Goal: Information Seeking & Learning: Learn about a topic

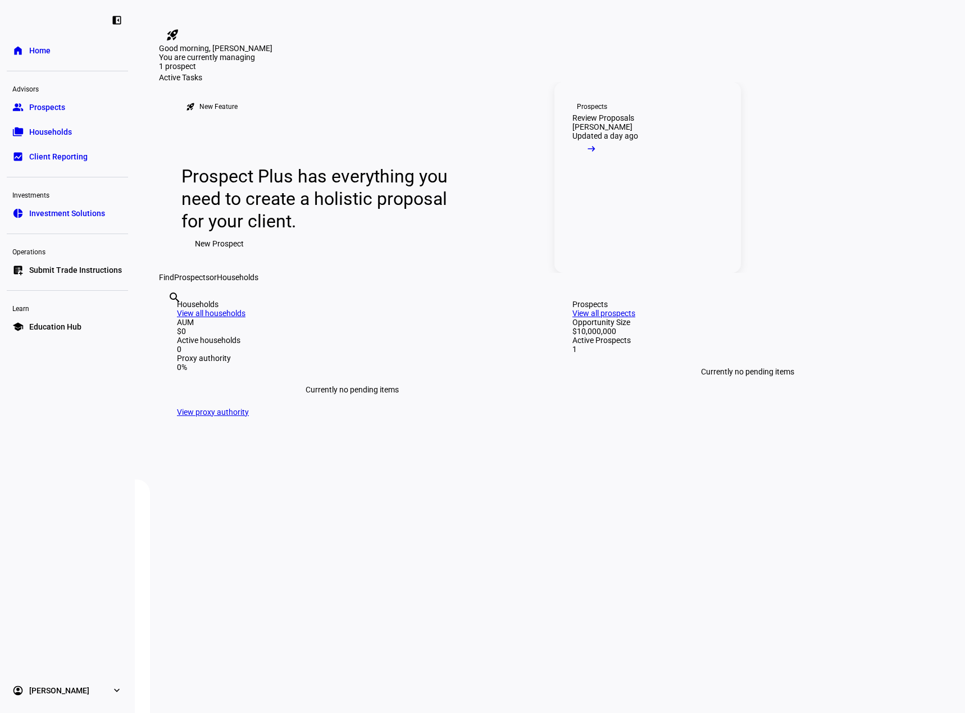
click at [597, 154] on mat-icon "arrow_right_alt" at bounding box center [591, 148] width 11 height 11
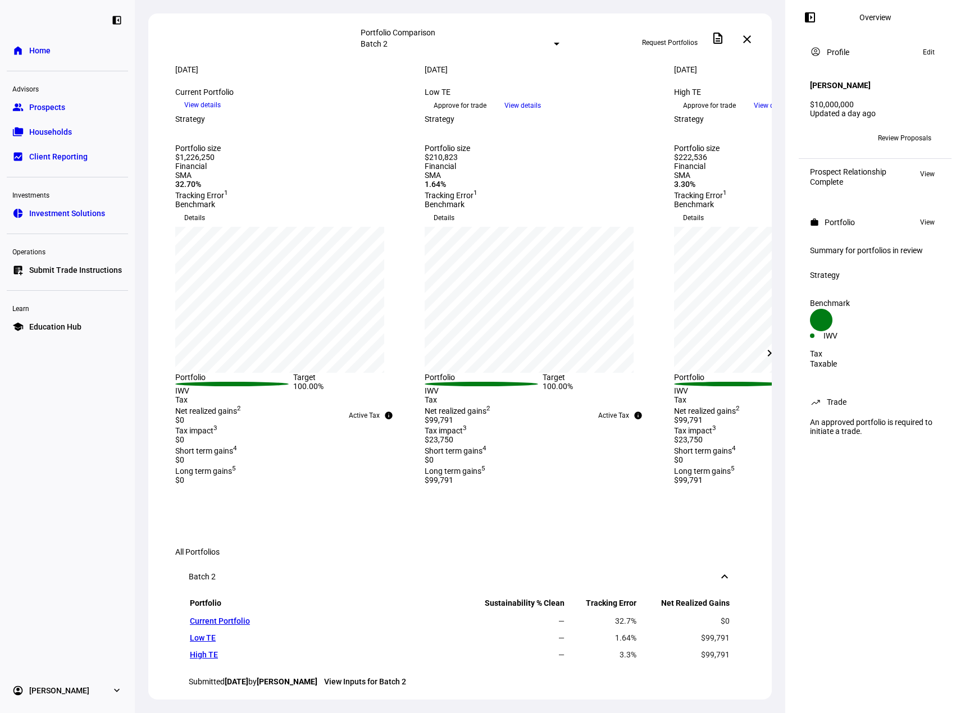
click at [773, 352] on mat-icon "chevron_right" at bounding box center [769, 353] width 13 height 13
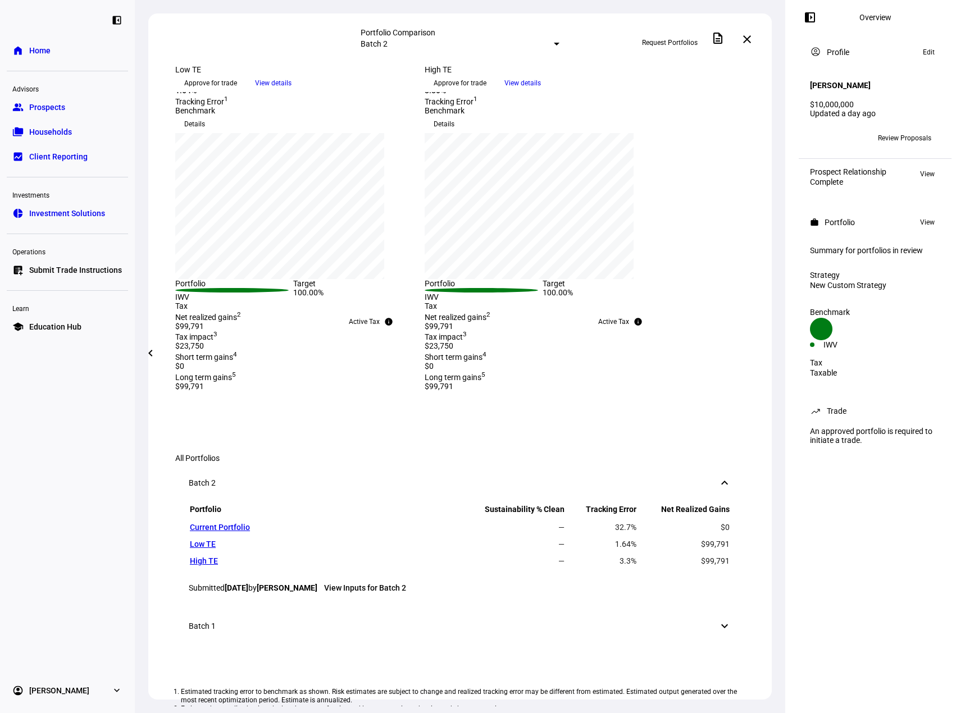
scroll to position [112, 0]
click at [149, 361] on span at bounding box center [150, 353] width 27 height 27
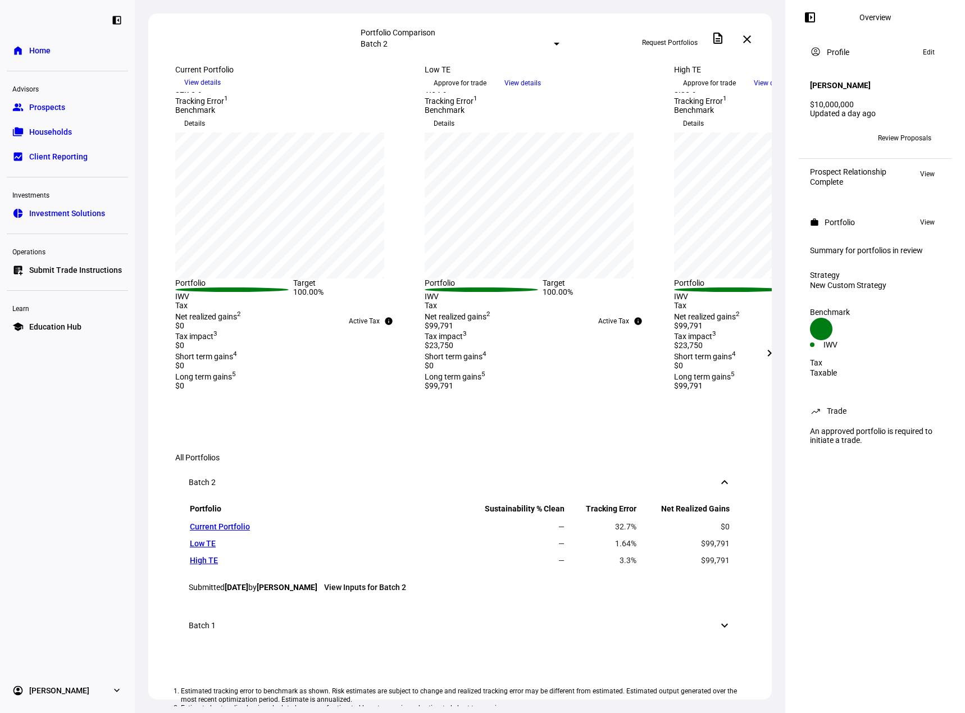
click at [769, 355] on mat-icon "chevron_right" at bounding box center [769, 353] width 13 height 13
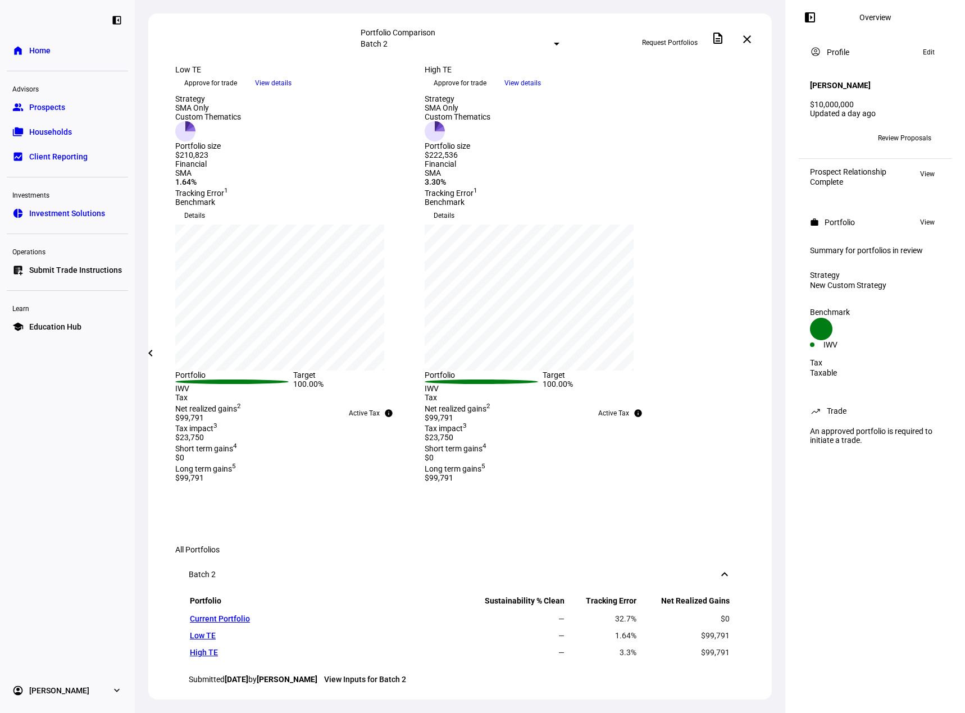
scroll to position [0, 0]
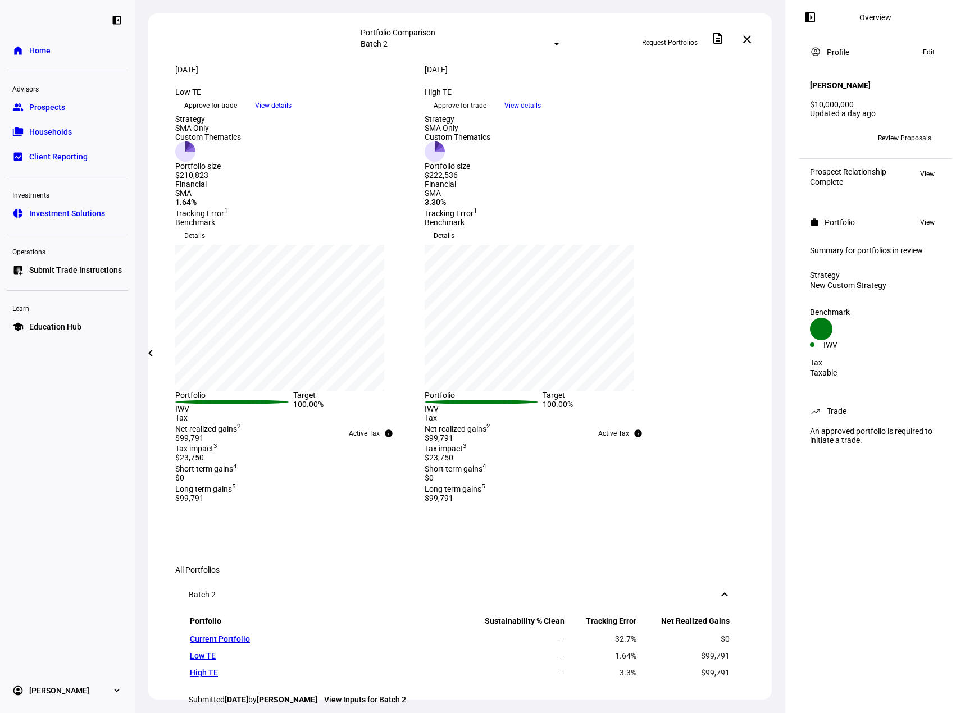
click at [151, 355] on mat-icon "chevron_left" at bounding box center [150, 353] width 13 height 13
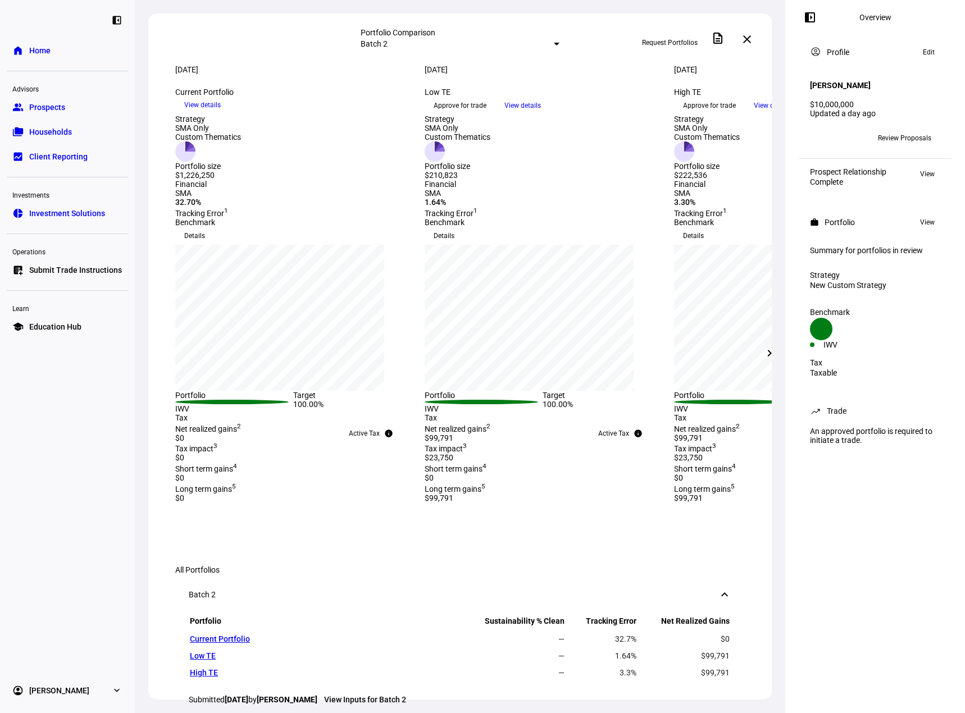
click at [766, 353] on mat-icon "chevron_right" at bounding box center [769, 353] width 13 height 13
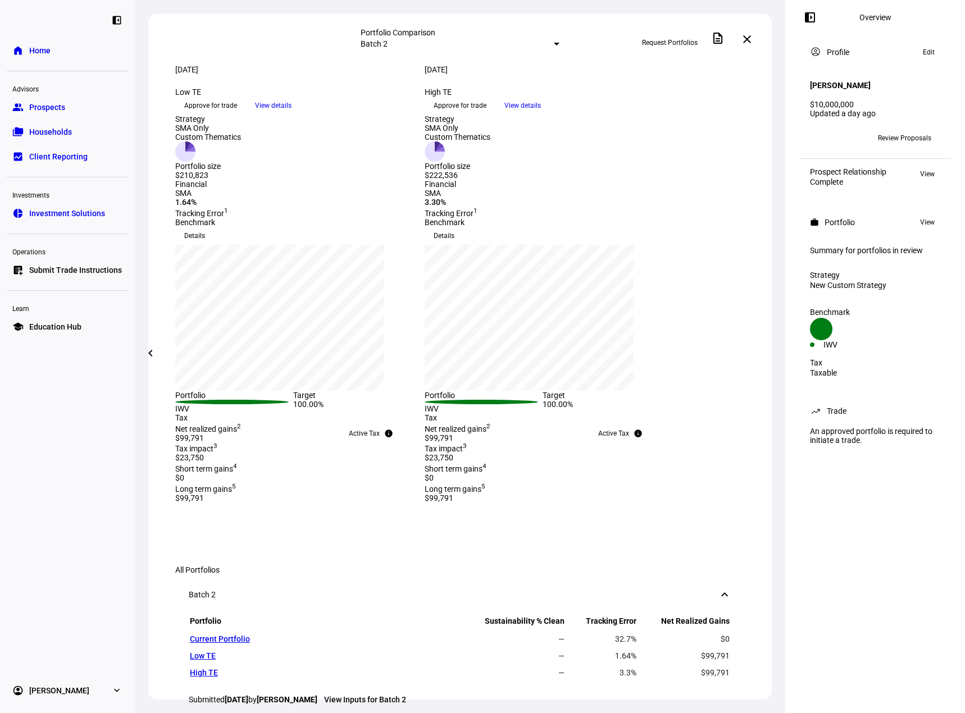
click at [541, 114] on span "View details" at bounding box center [522, 105] width 37 height 17
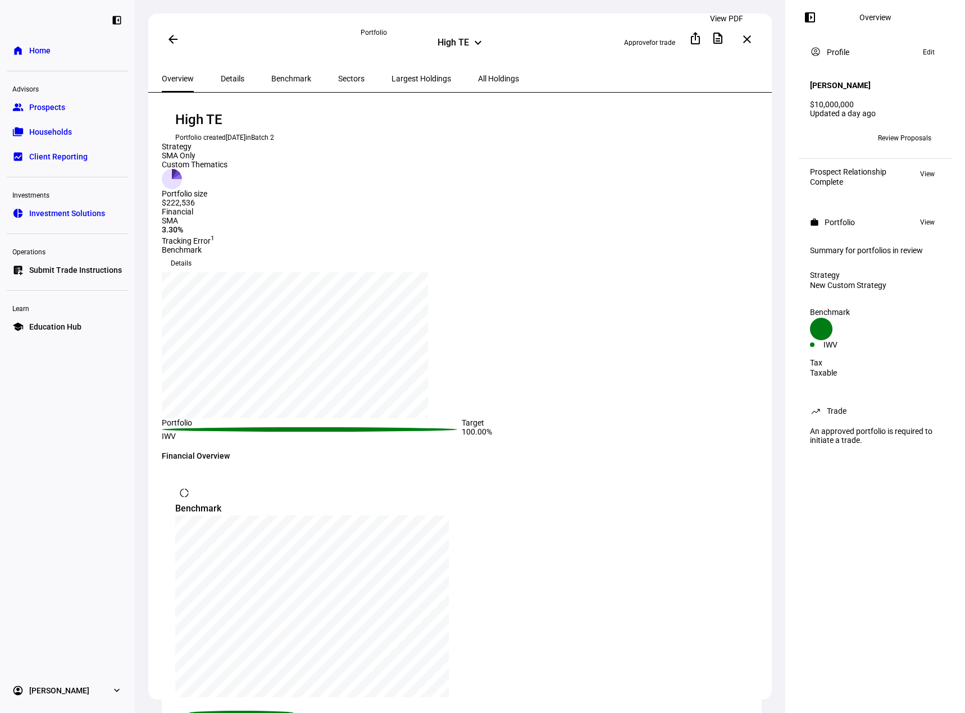
click at [724, 37] on mat-icon "description" at bounding box center [717, 37] width 13 height 13
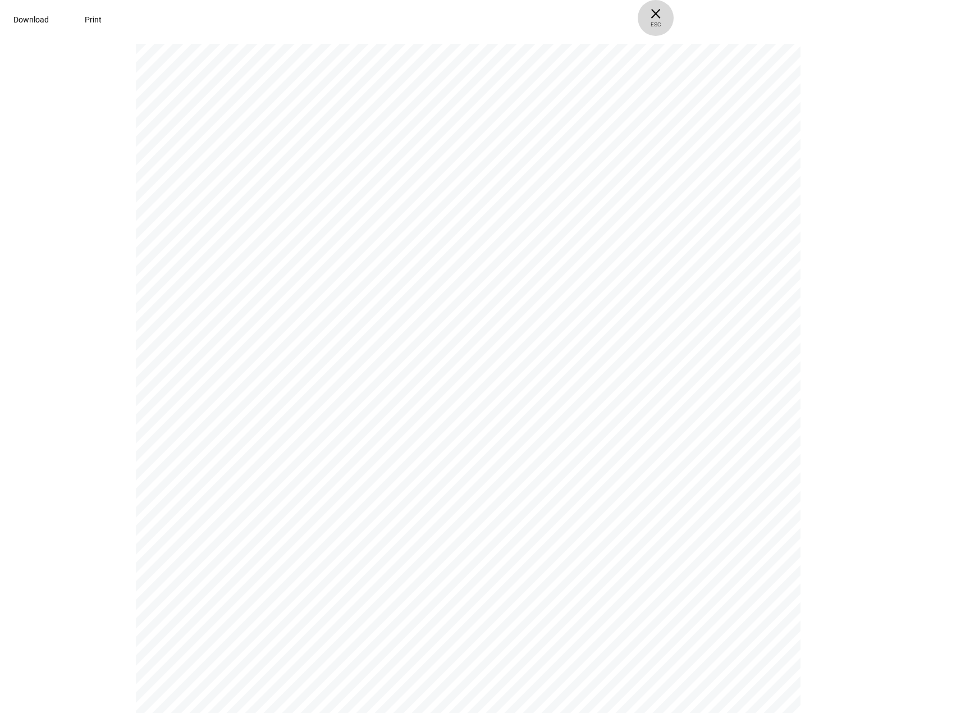
click at [674, 10] on span "× ESC" at bounding box center [656, 18] width 36 height 36
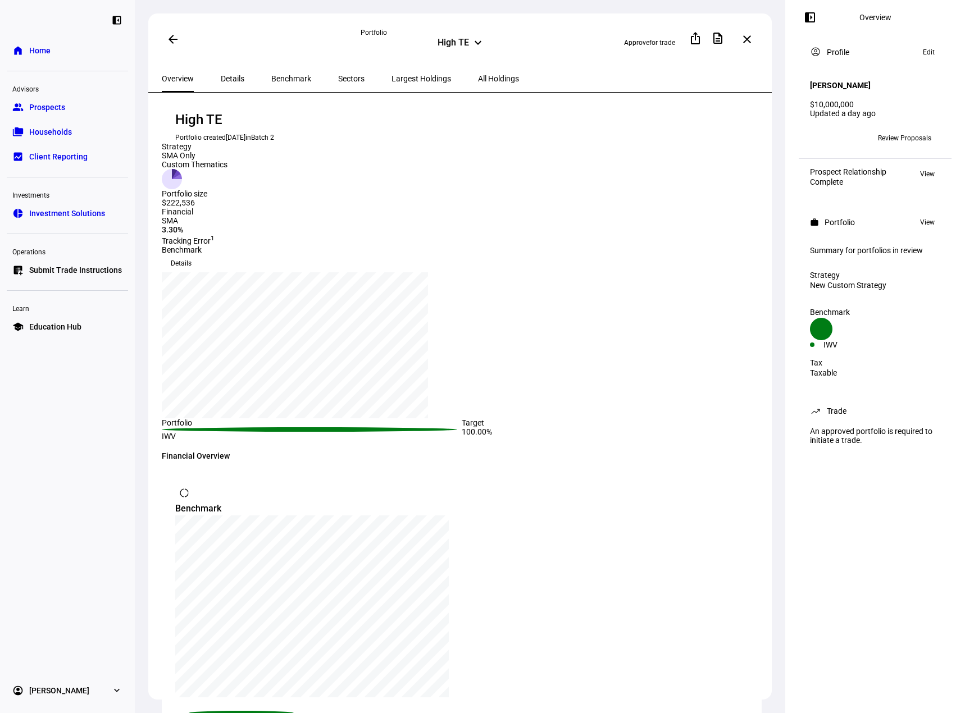
click at [478, 75] on span "All Holdings" at bounding box center [498, 79] width 41 height 8
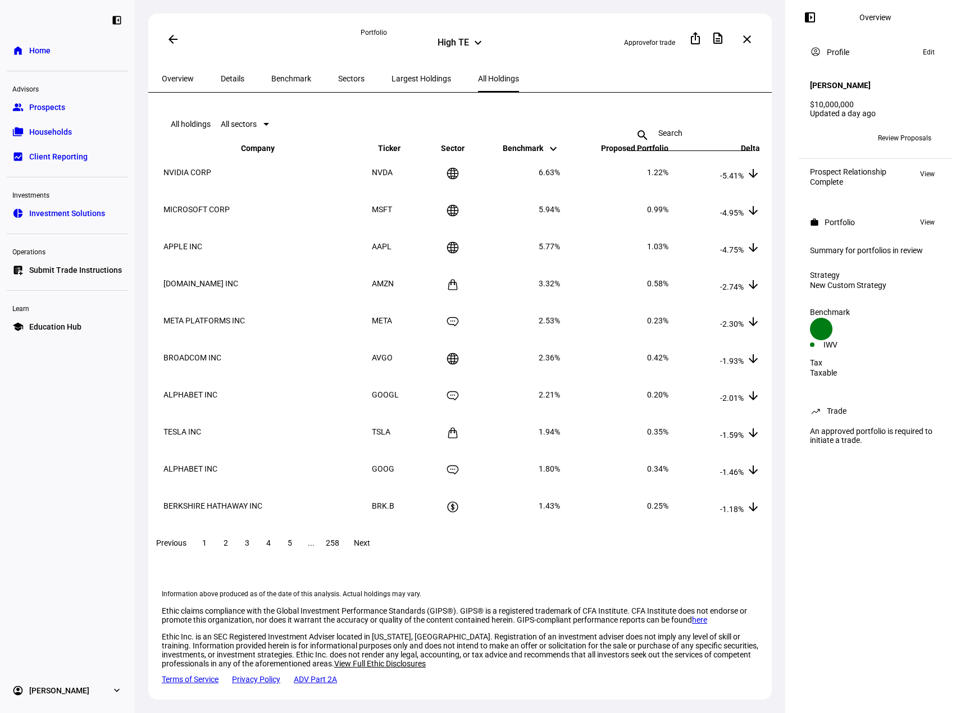
click at [185, 75] on span "Overview" at bounding box center [178, 79] width 32 height 8
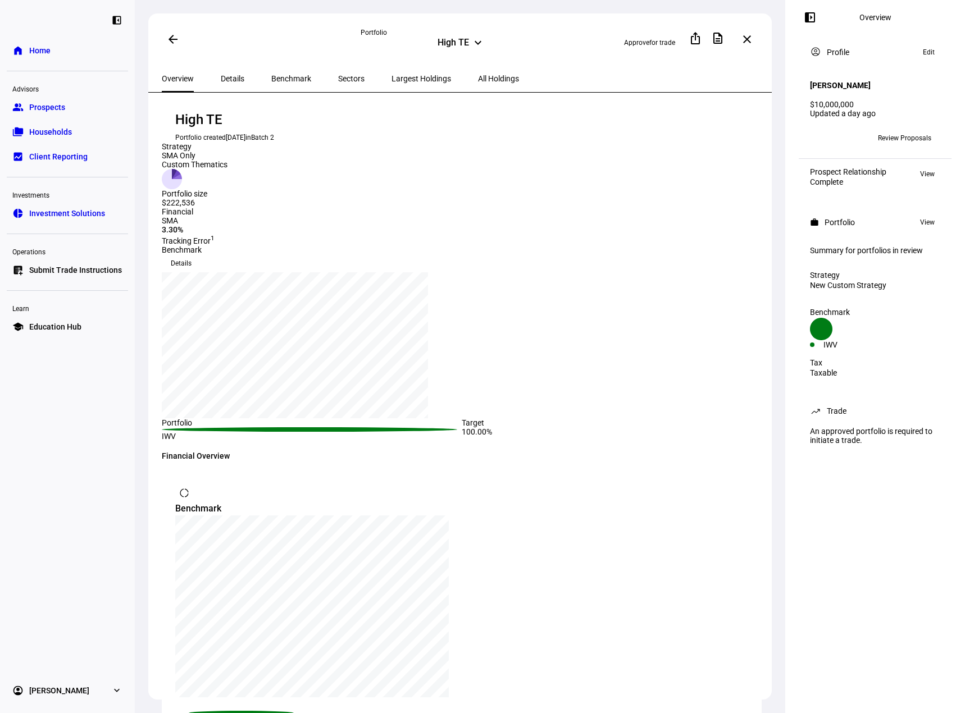
click at [478, 76] on span "All Holdings" at bounding box center [498, 79] width 41 height 8
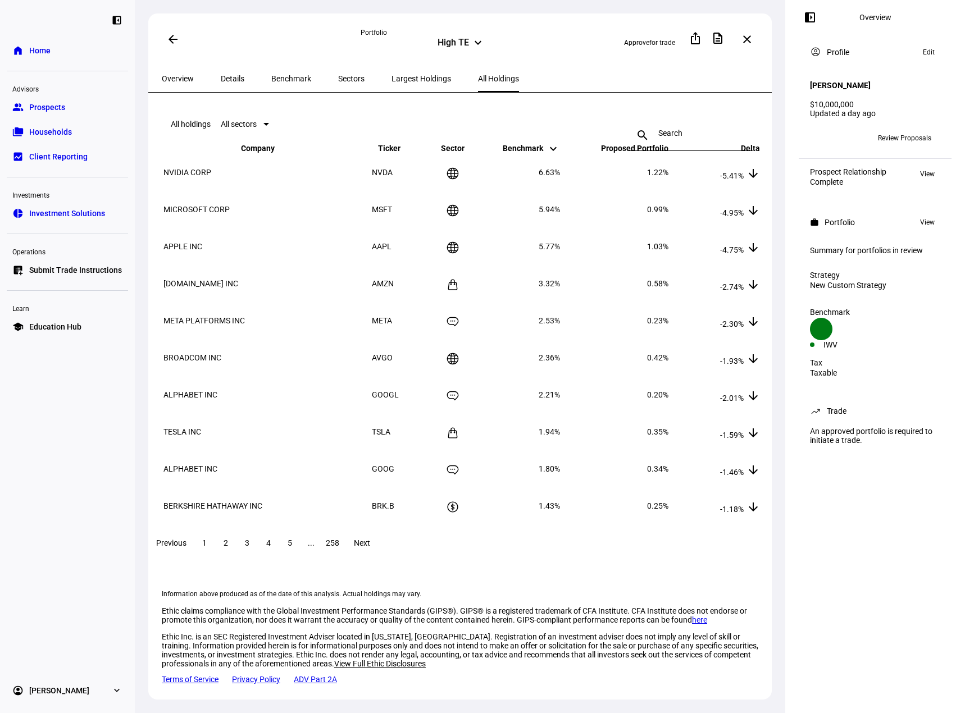
click at [177, 84] on span "Overview" at bounding box center [178, 78] width 32 height 27
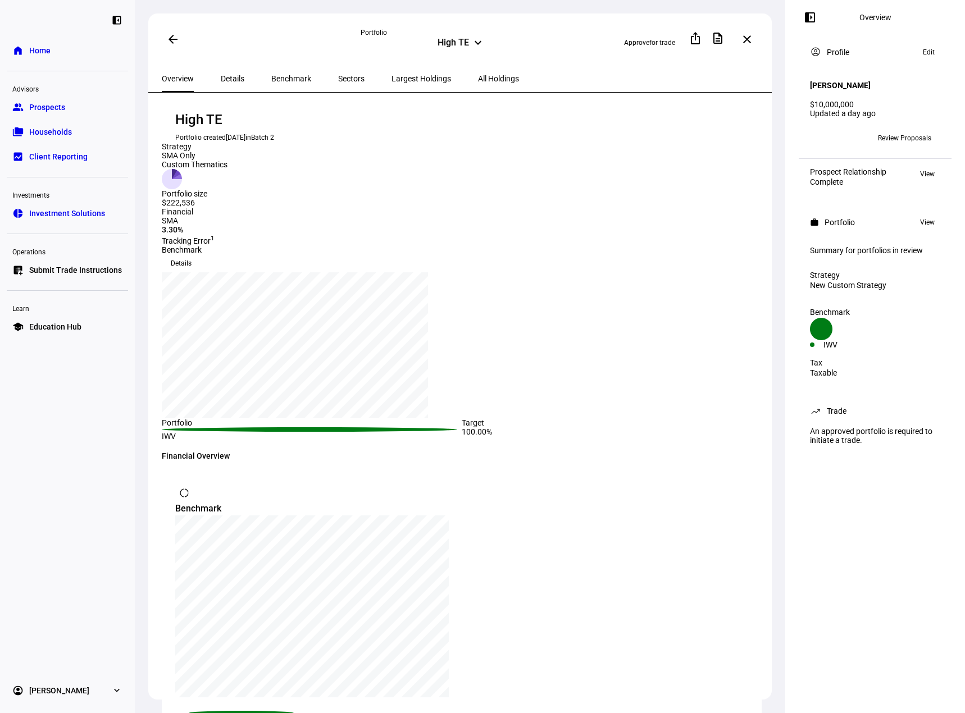
click at [478, 75] on span "All Holdings" at bounding box center [498, 79] width 41 height 8
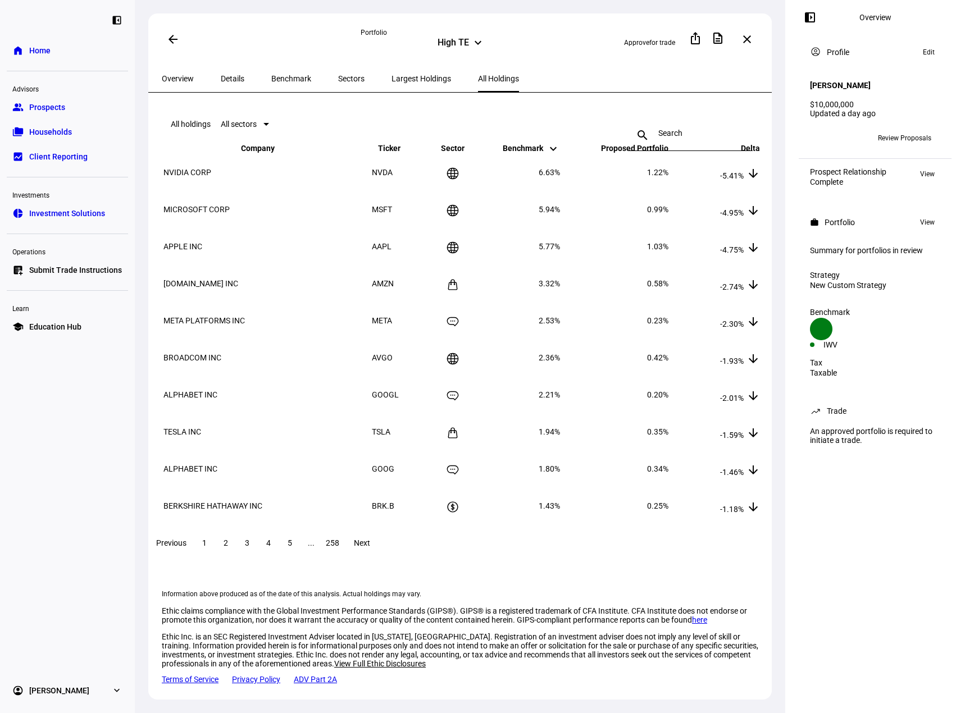
click at [279, 545] on span at bounding box center [268, 543] width 20 height 27
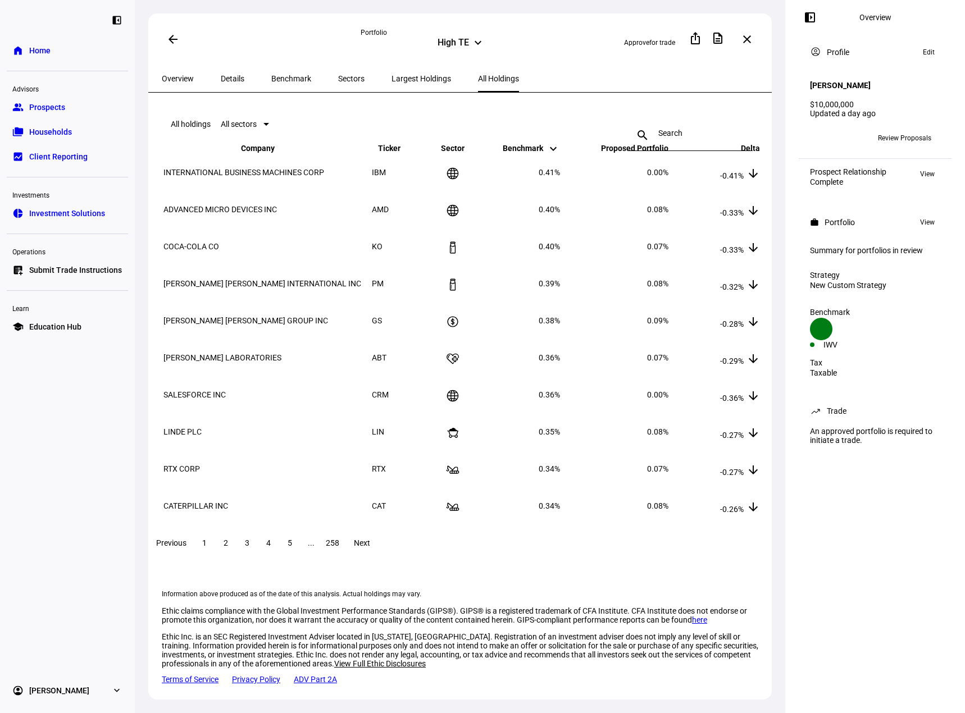
click at [300, 554] on span at bounding box center [290, 543] width 20 height 27
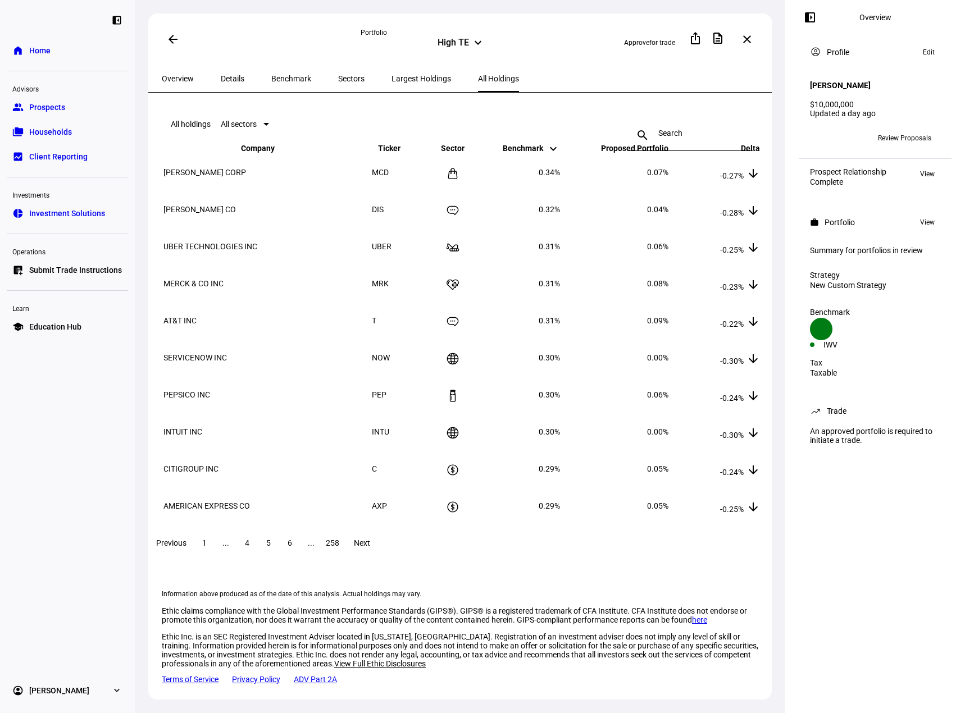
click at [292, 553] on div "Previous 1 ... 4 5 6 ... 258 Next" at bounding box center [462, 543] width 628 height 36
click at [257, 552] on span at bounding box center [247, 543] width 20 height 27
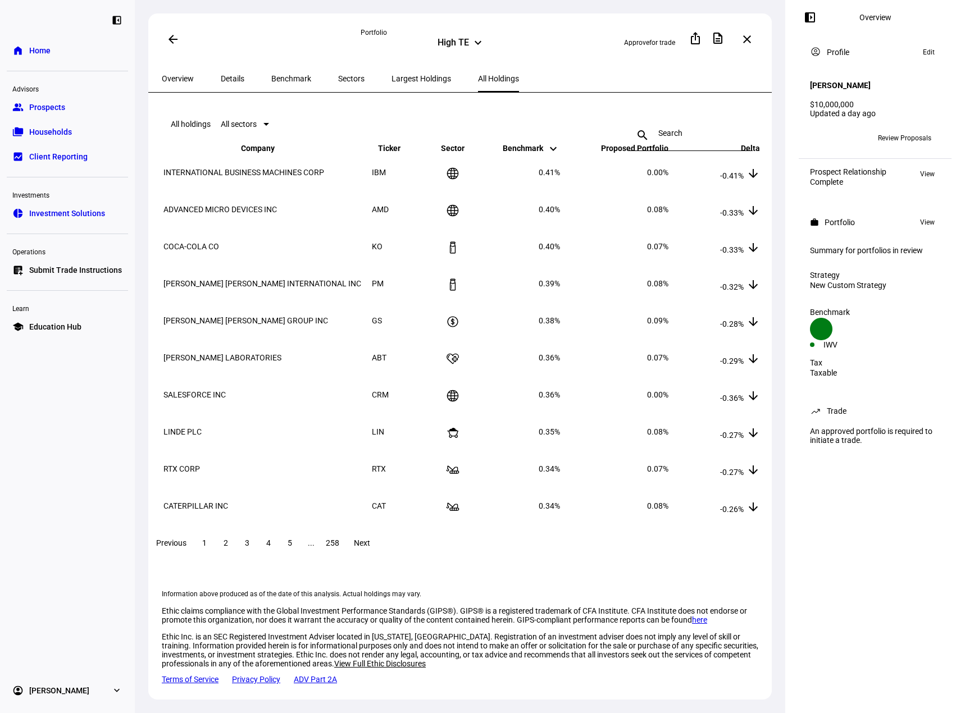
click at [215, 551] on span at bounding box center [204, 543] width 20 height 27
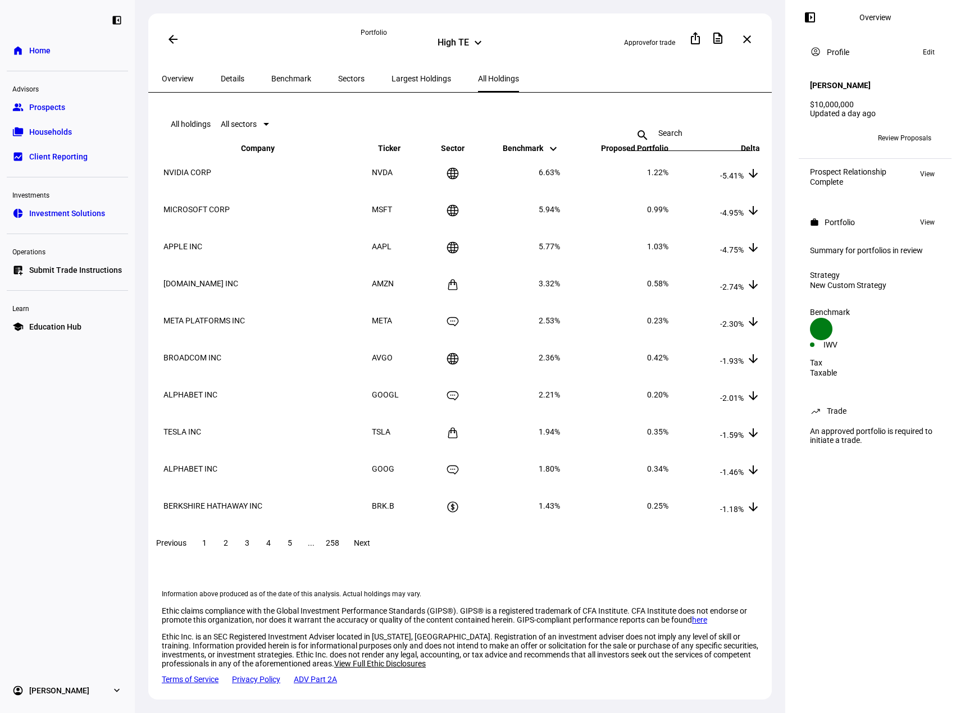
click at [172, 75] on span "Overview" at bounding box center [178, 79] width 32 height 8
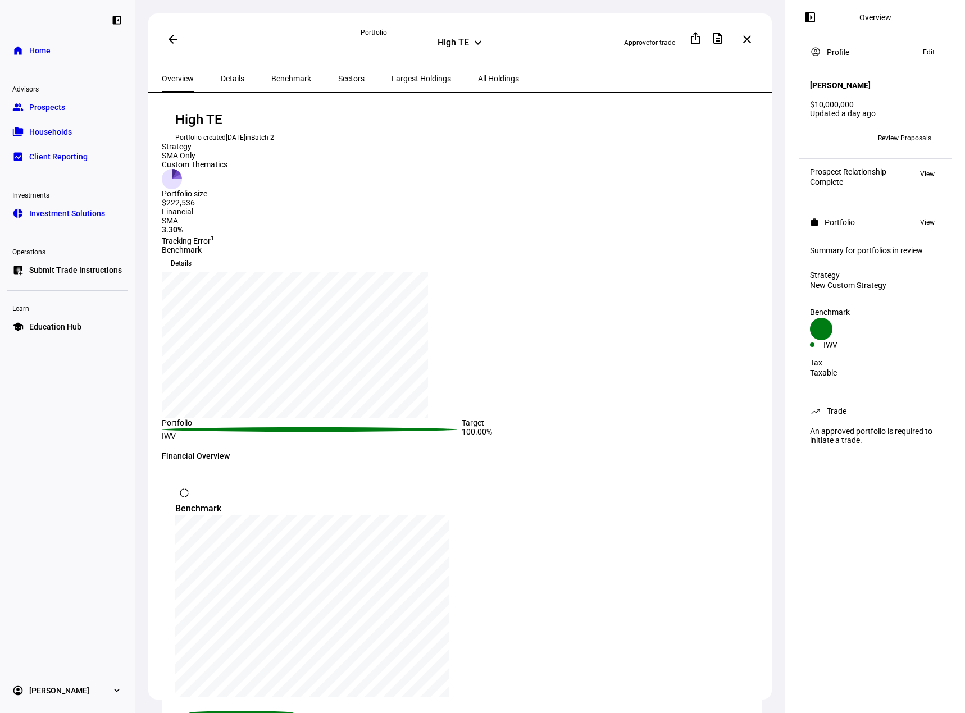
click at [225, 75] on span "Details" at bounding box center [233, 79] width 24 height 8
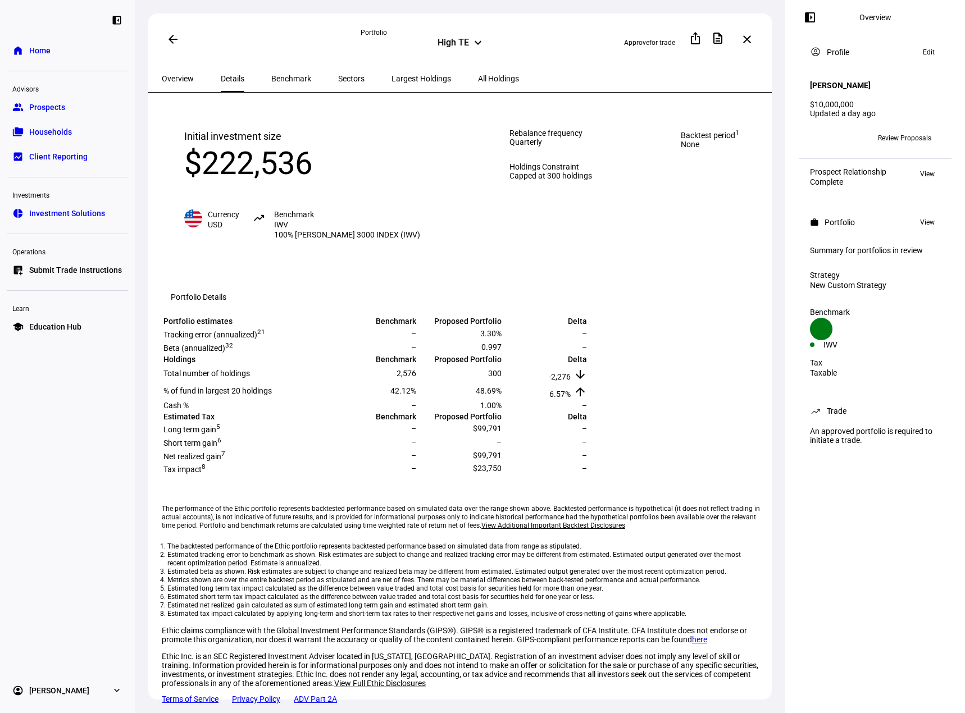
click at [271, 75] on span "Benchmark" at bounding box center [291, 79] width 40 height 8
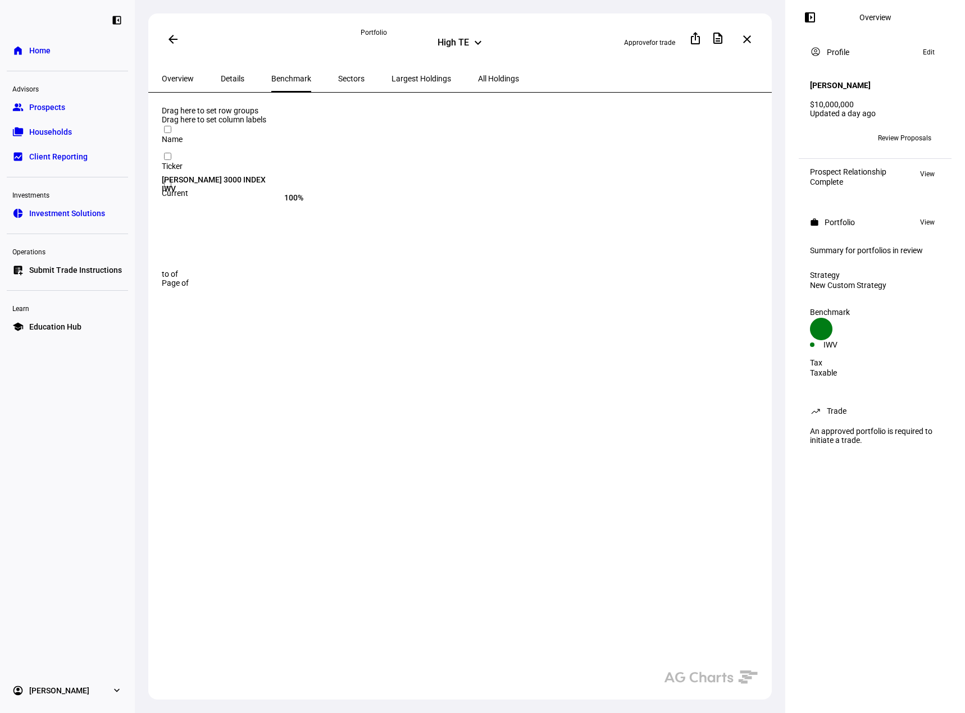
click at [338, 66] on span "Sectors" at bounding box center [351, 78] width 26 height 27
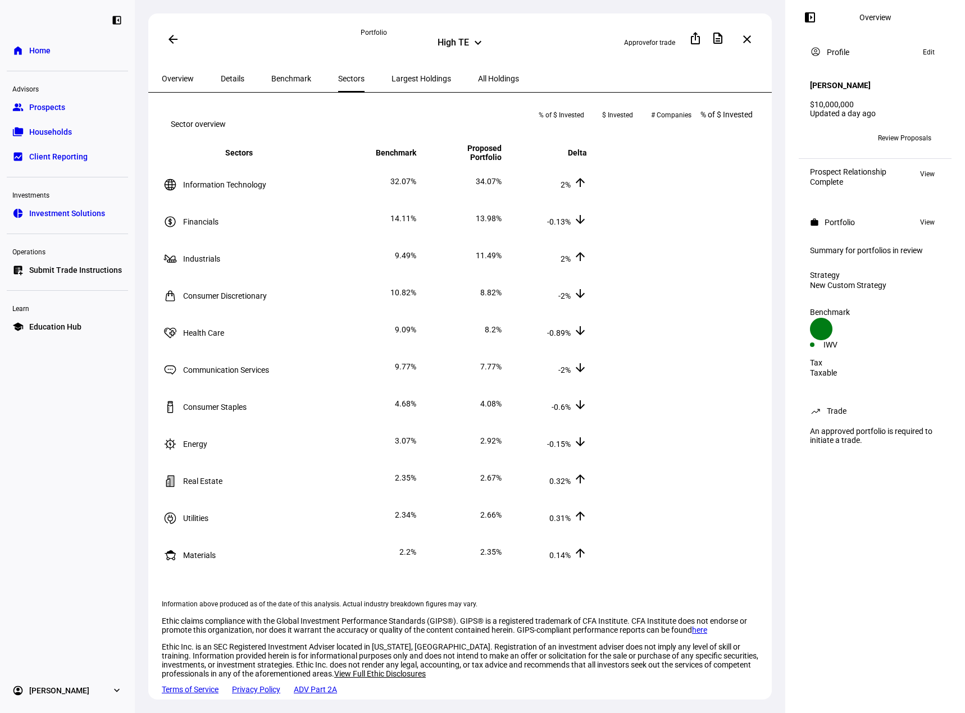
click at [391, 80] on span "Largest Holdings" at bounding box center [421, 79] width 60 height 8
